Goal: Obtain resource: Obtain resource

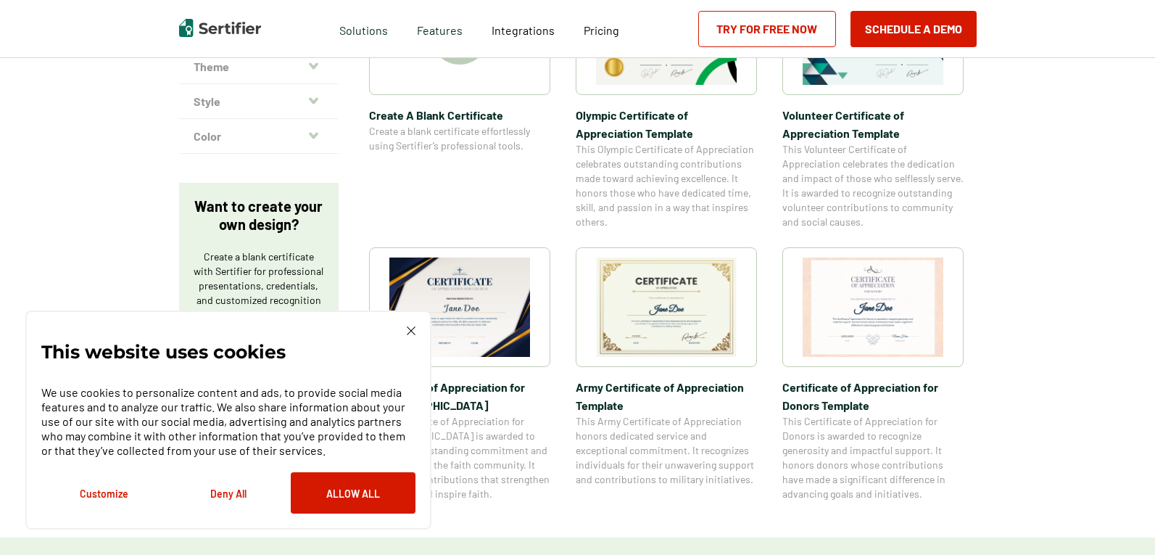
scroll to position [435, 0]
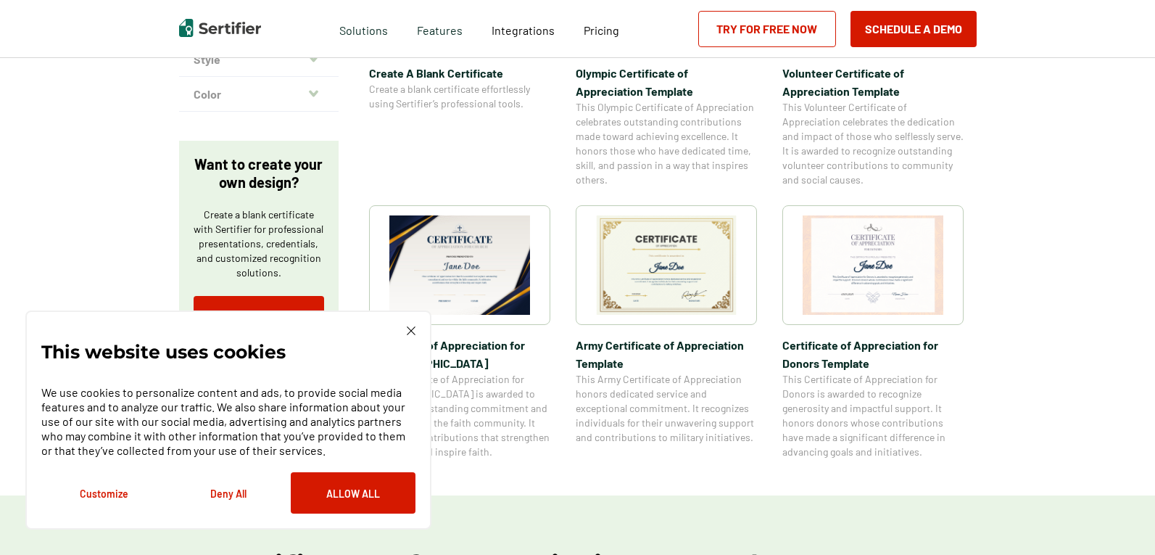
click at [428, 254] on img at bounding box center [459, 264] width 141 height 99
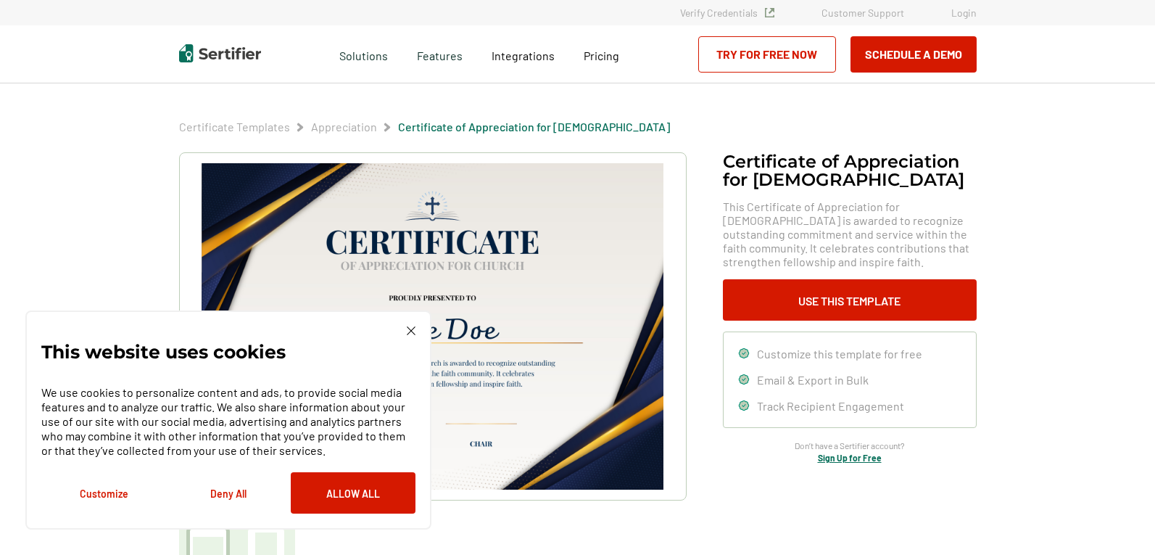
click at [404, 330] on div "This website uses cookies We use cookies to personalize content and ads, to pro…" at bounding box center [228, 419] width 374 height 187
click at [410, 332] on img at bounding box center [411, 330] width 9 height 9
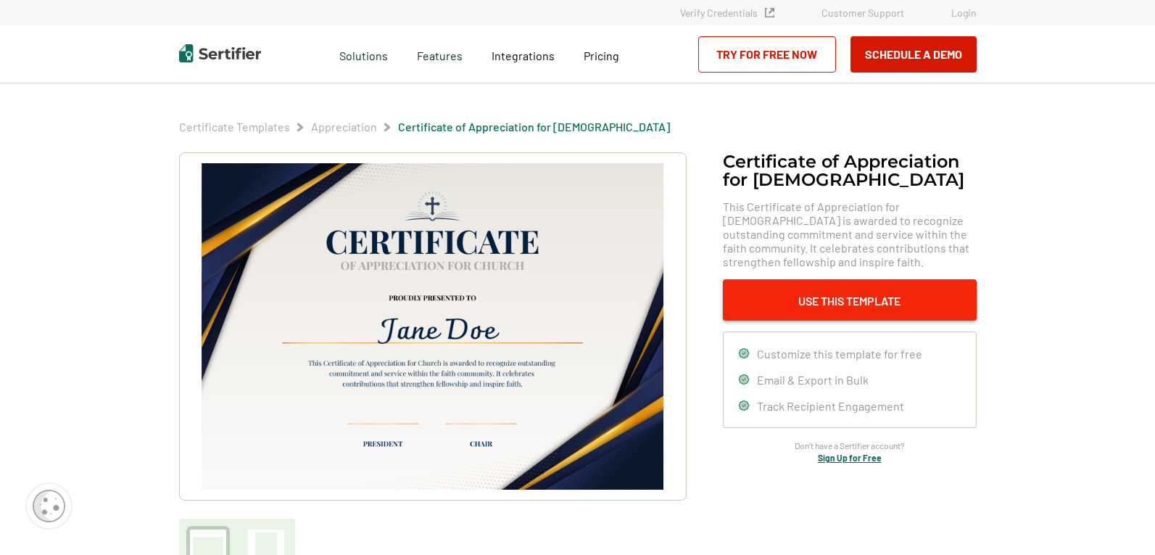
click at [802, 296] on button "Use This Template" at bounding box center [850, 299] width 254 height 41
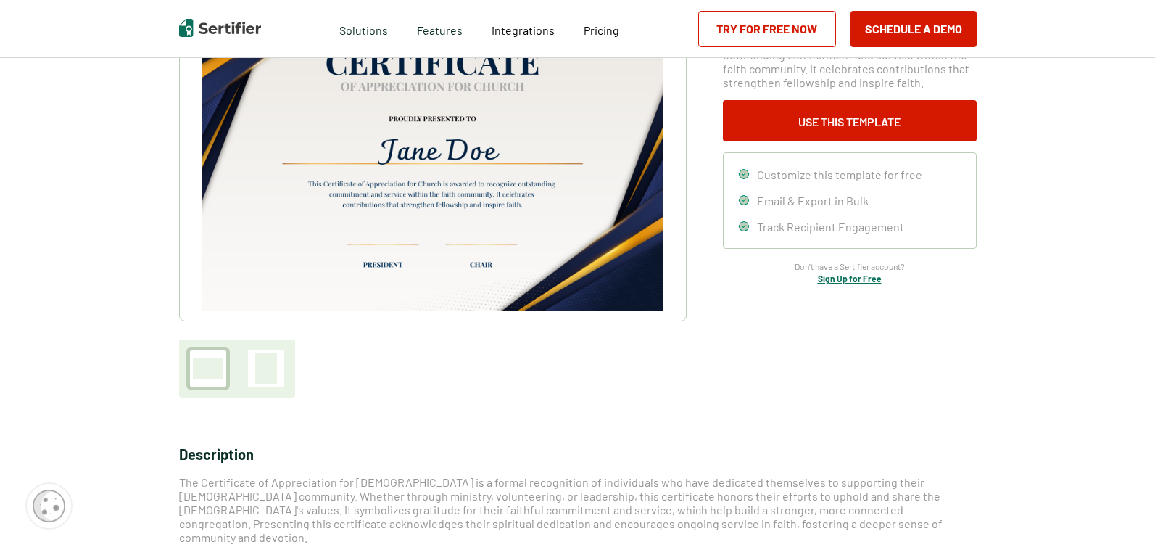
scroll to position [217, 0]
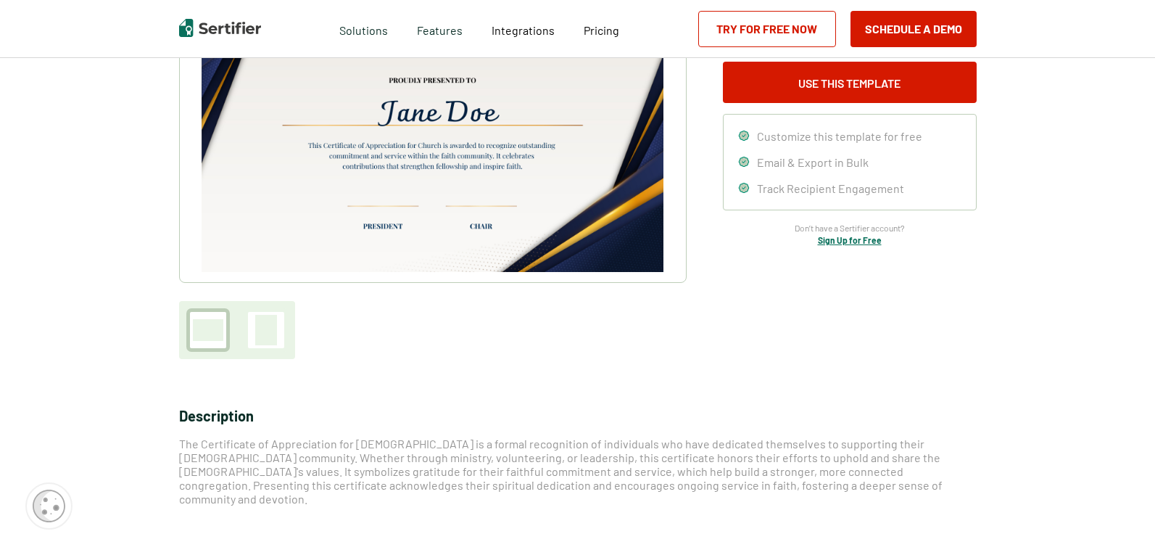
click at [199, 321] on div at bounding box center [208, 330] width 30 height 22
click at [294, 326] on div at bounding box center [237, 330] width 116 height 58
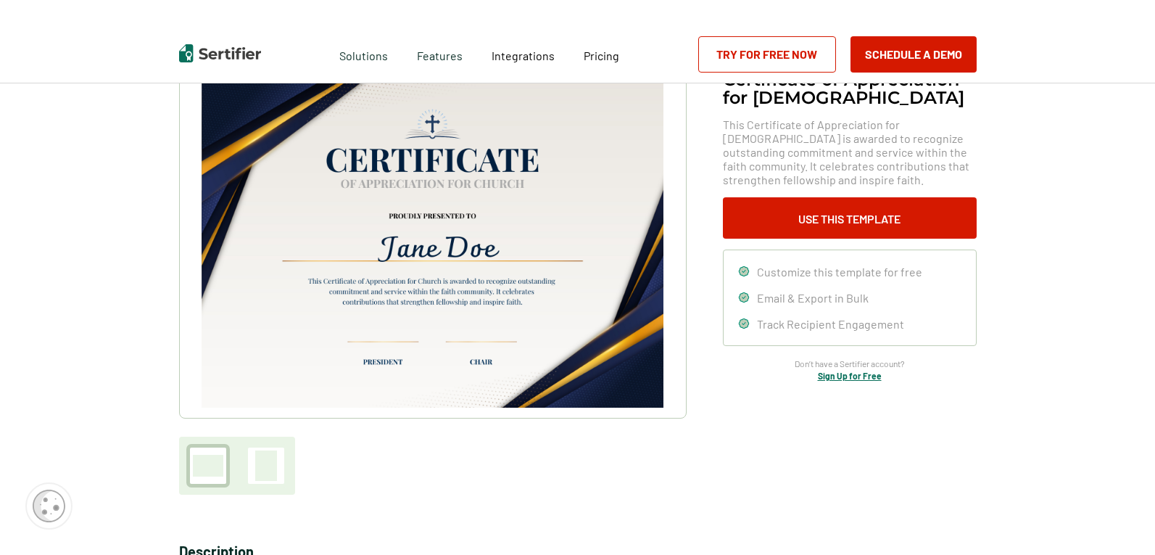
scroll to position [0, 0]
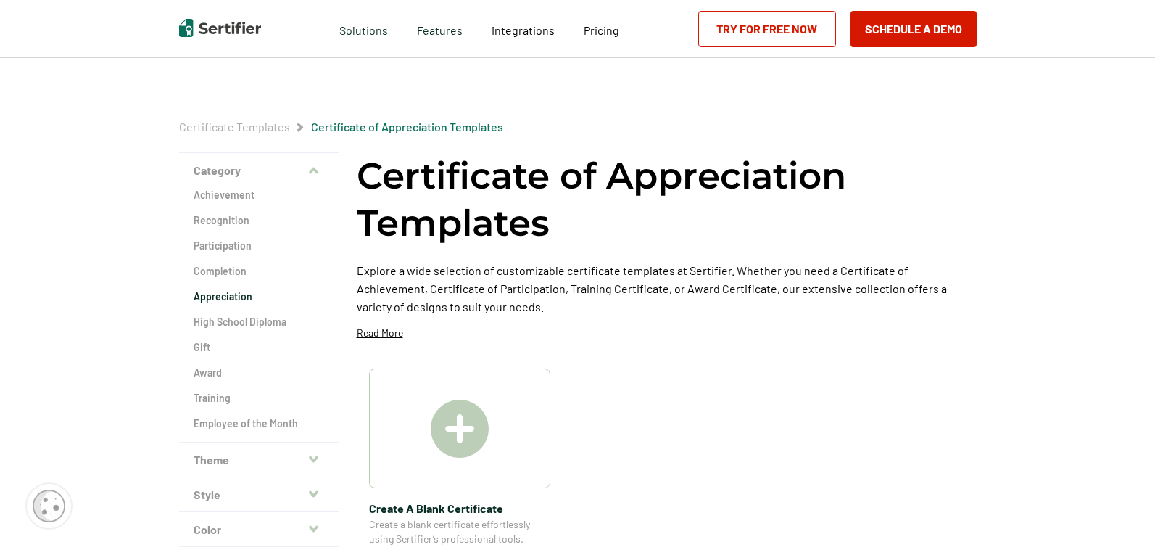
scroll to position [435, 0]
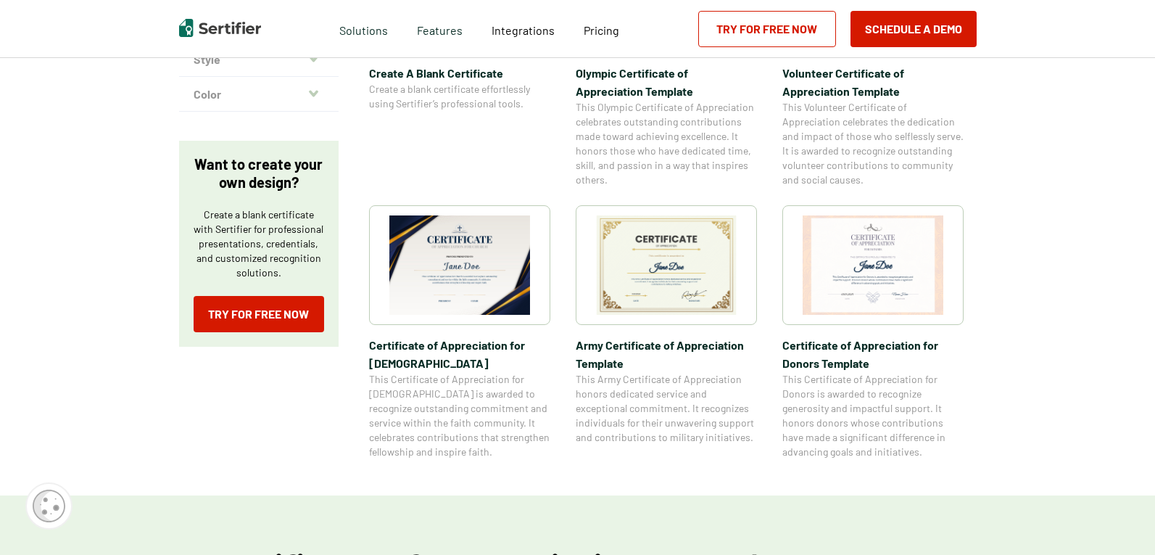
click at [663, 246] on img at bounding box center [666, 264] width 141 height 99
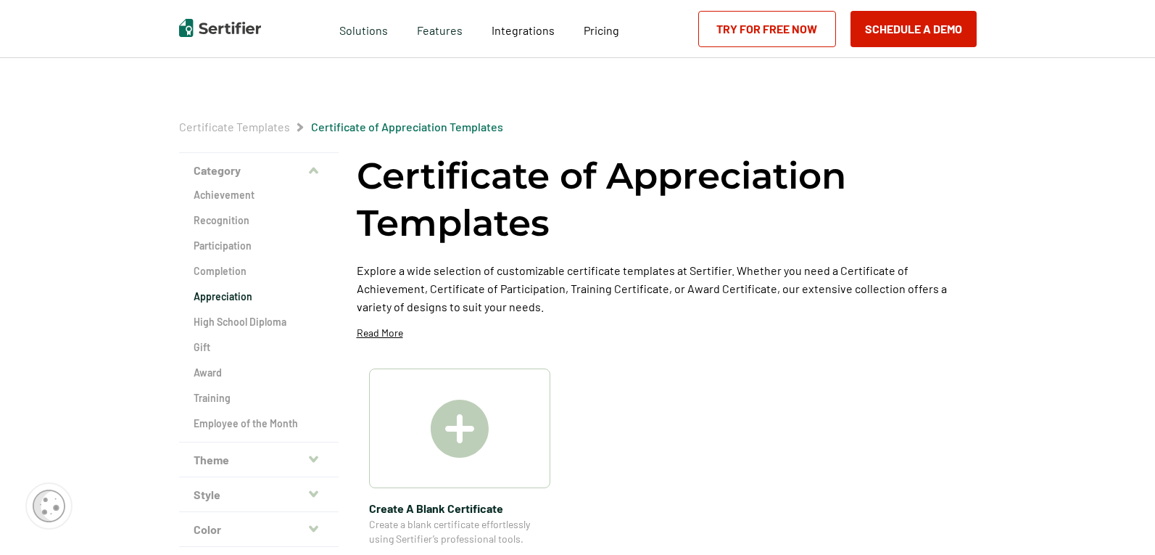
scroll to position [435, 0]
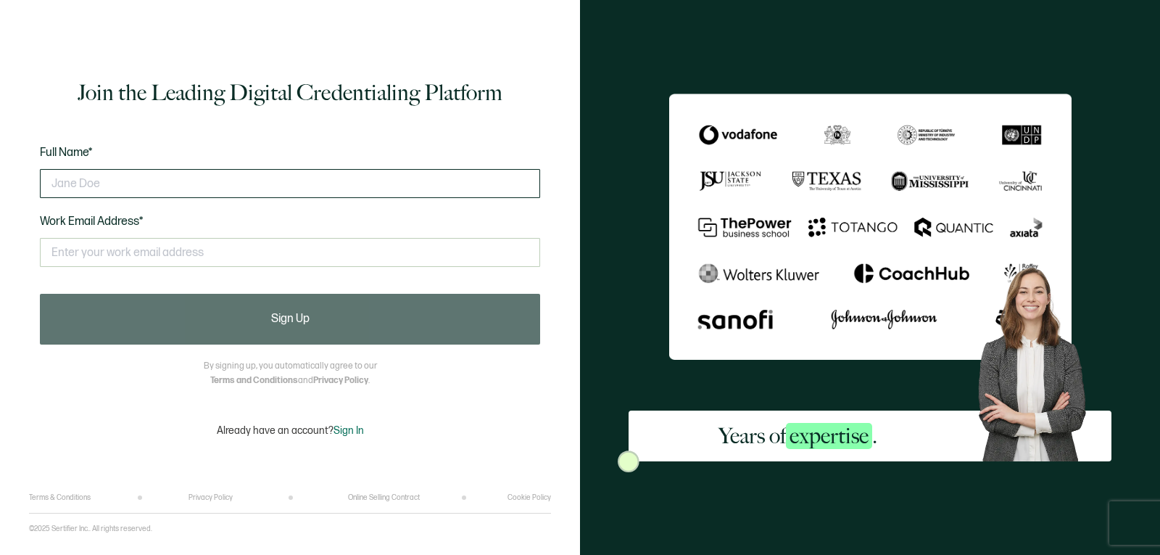
click at [109, 182] on input "text" at bounding box center [290, 183] width 500 height 29
type input "ida"
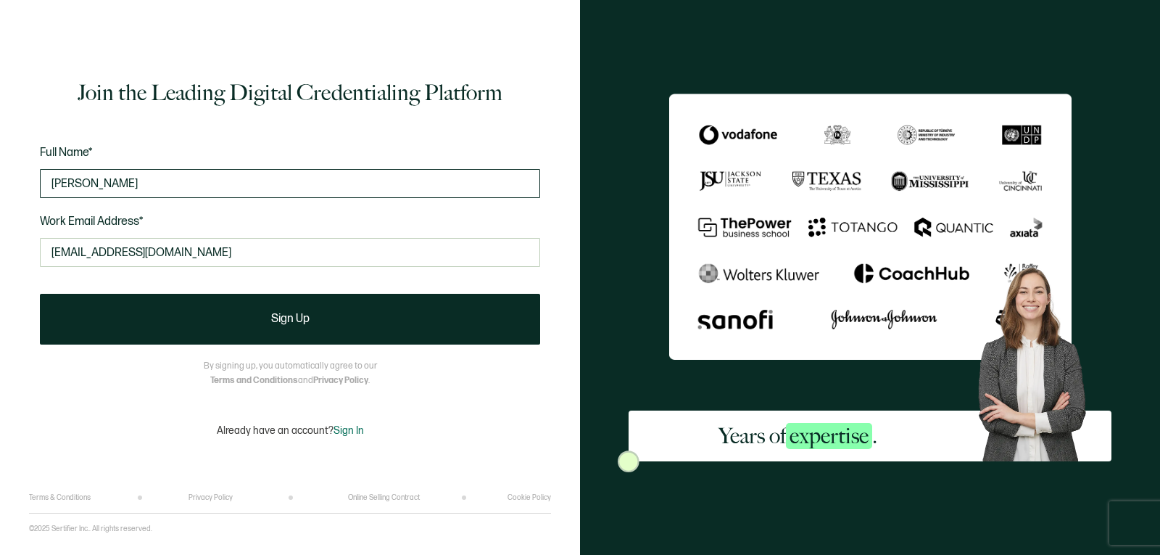
type input "iddaternava@gmail.com"
